Goal: Information Seeking & Learning: Learn about a topic

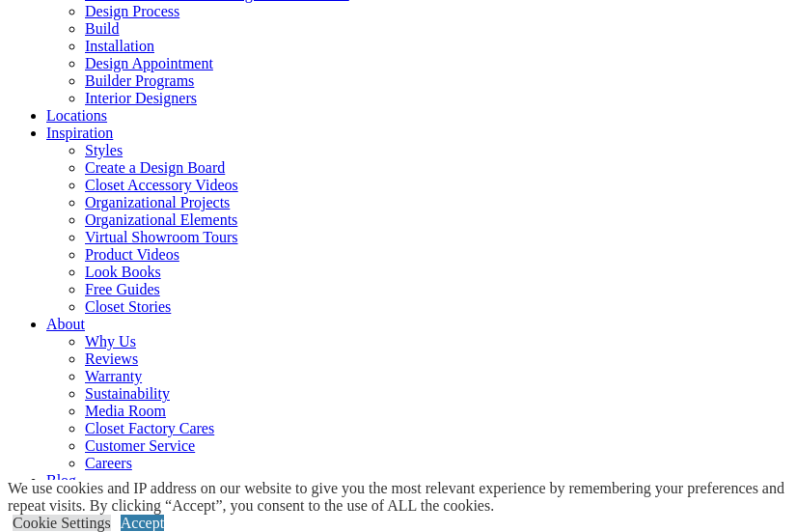
scroll to position [289, 0]
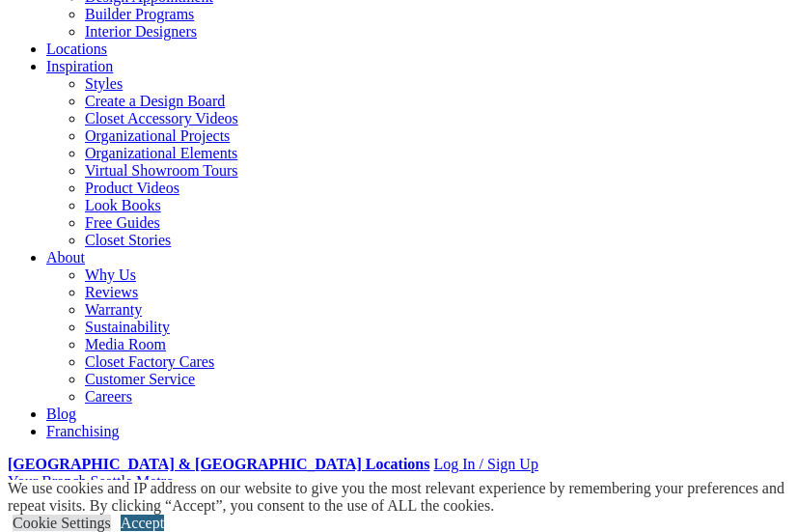
click at [164, 514] on link "Accept" at bounding box center [142, 522] width 43 height 16
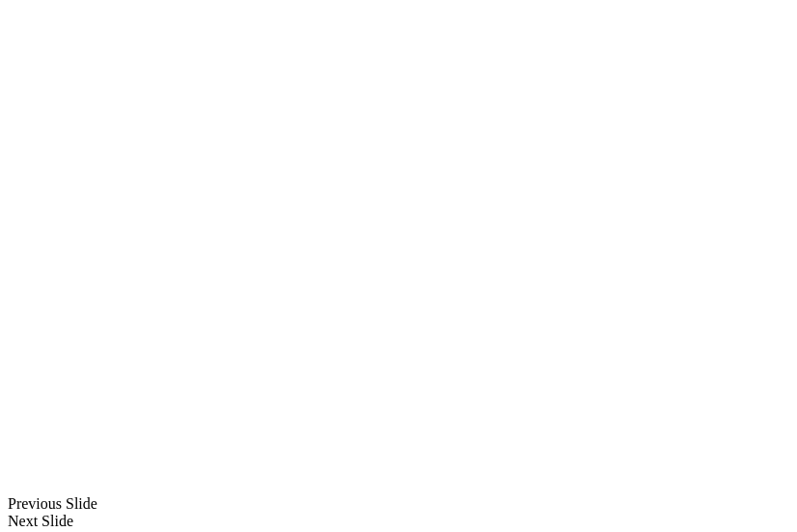
scroll to position [1540, 0]
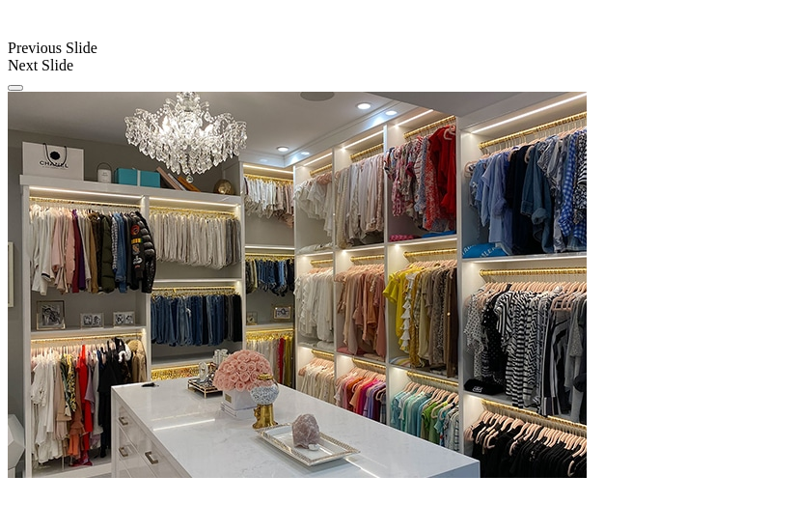
scroll to position [1926, 0]
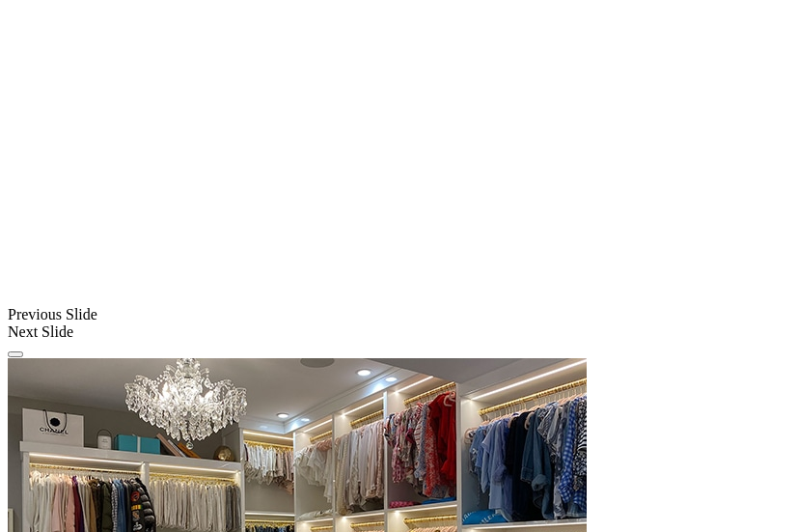
scroll to position [1734, 0]
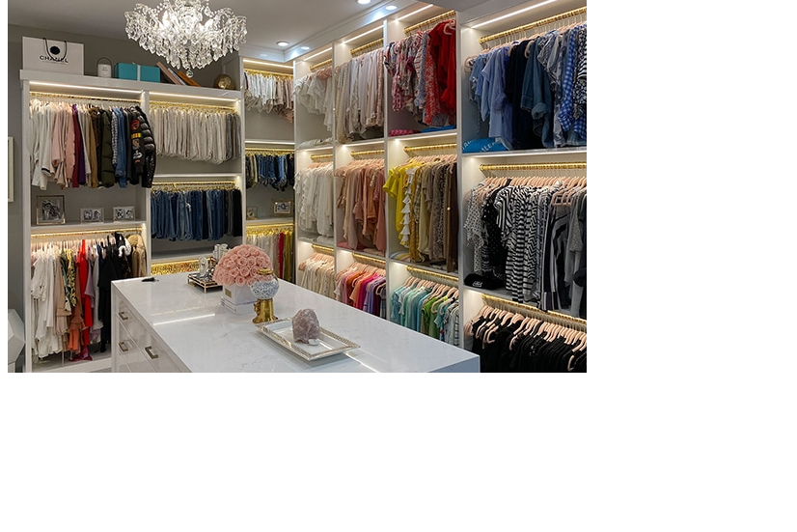
scroll to position [2024, 0]
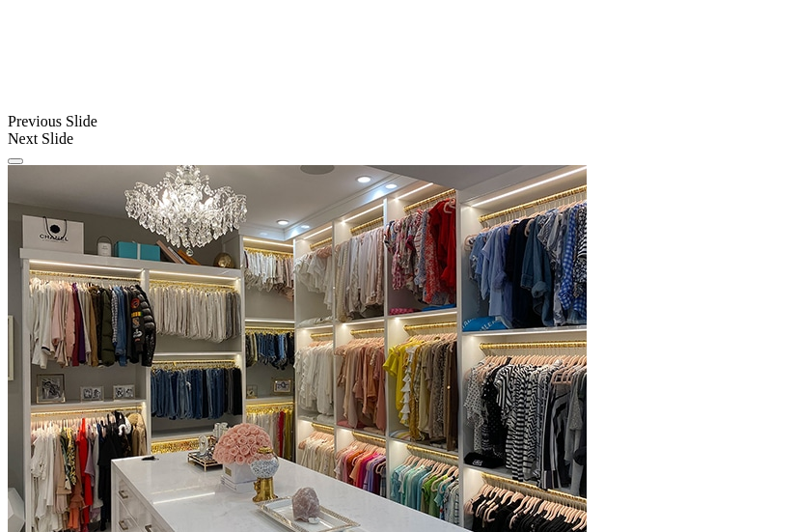
scroll to position [1734, 0]
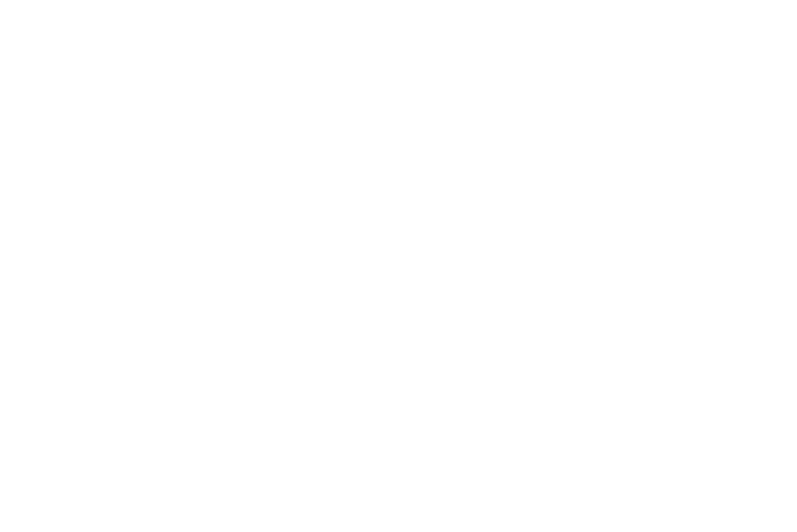
scroll to position [3182, 0]
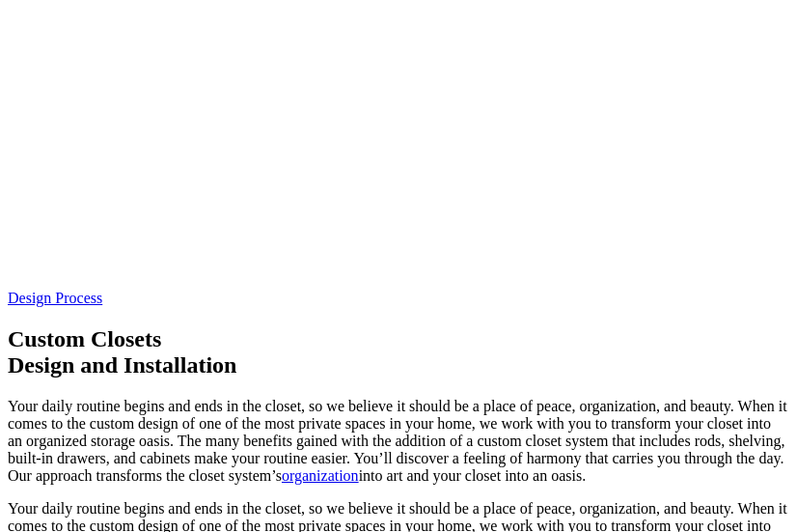
scroll to position [4437, 0]
